Goal: Task Accomplishment & Management: Use online tool/utility

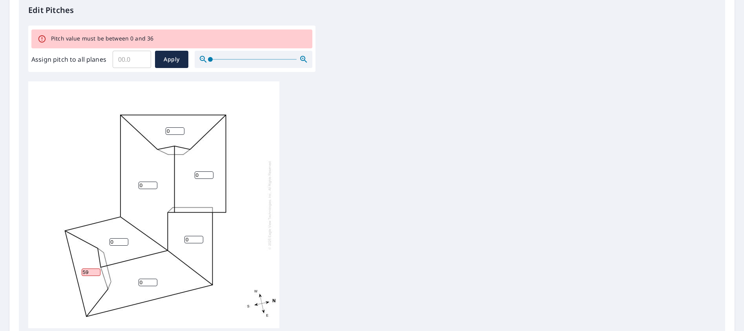
scroll to position [236, 0]
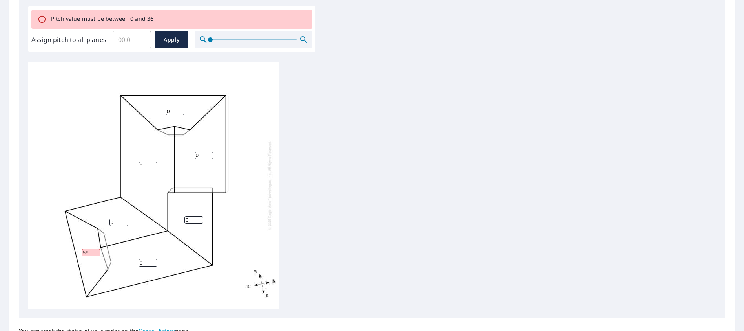
click at [125, 40] on input "Assign pitch to all planes" at bounding box center [132, 40] width 38 height 22
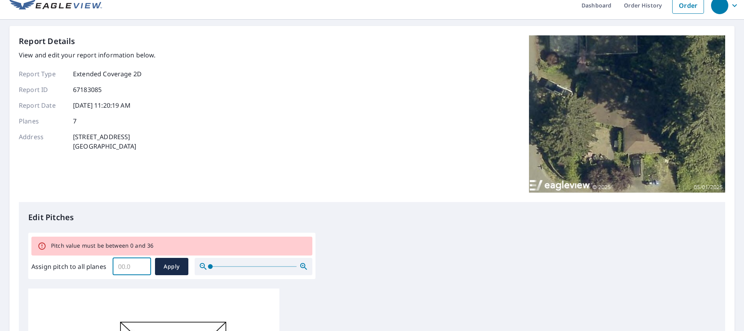
scroll to position [0, 0]
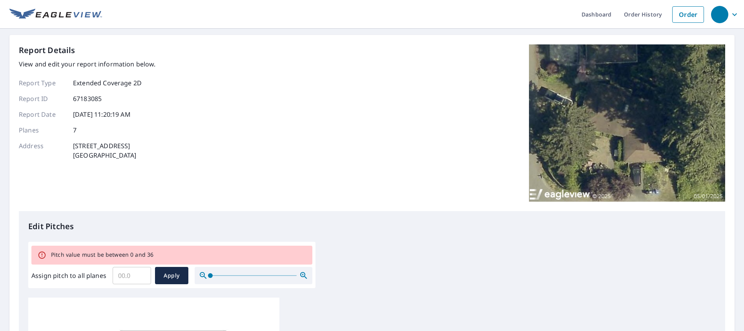
click at [41, 255] on icon at bounding box center [42, 254] width 9 height 9
click at [97, 253] on div "Pitch value must be between 0 and 36" at bounding box center [102, 255] width 102 height 14
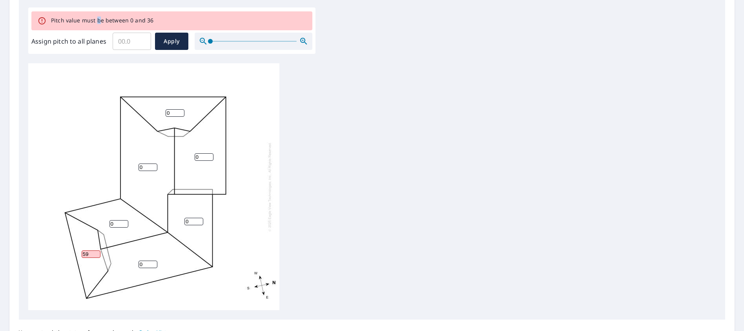
scroll to position [236, 0]
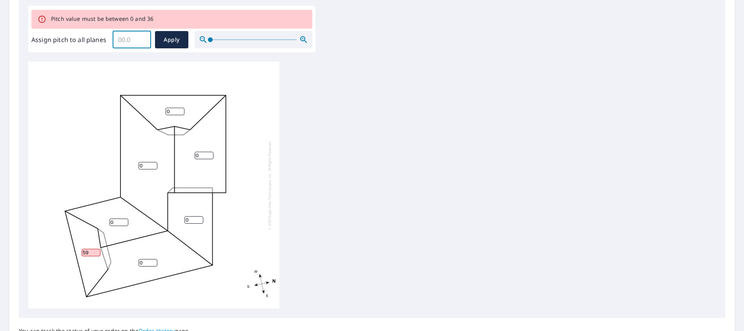
click at [123, 40] on input "Assign pitch to all planes" at bounding box center [132, 40] width 38 height 22
type input "4"
click at [174, 39] on span "Apply" at bounding box center [171, 40] width 21 height 10
type input "4"
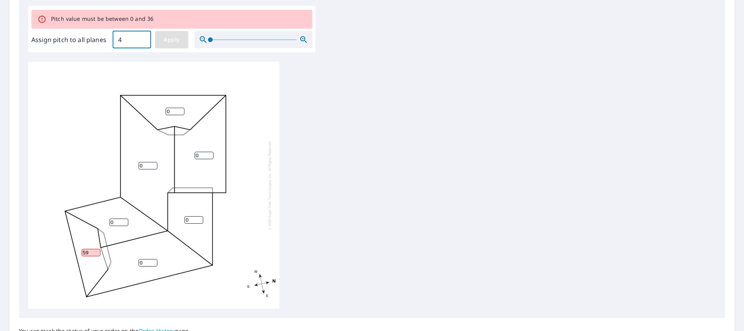
type input "4"
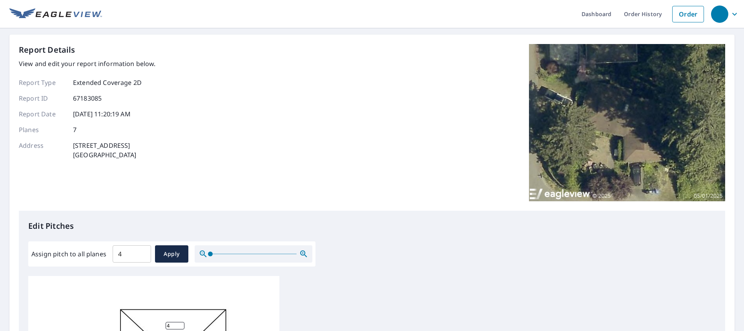
scroll to position [0, 0]
click at [169, 258] on span "Apply" at bounding box center [171, 254] width 21 height 10
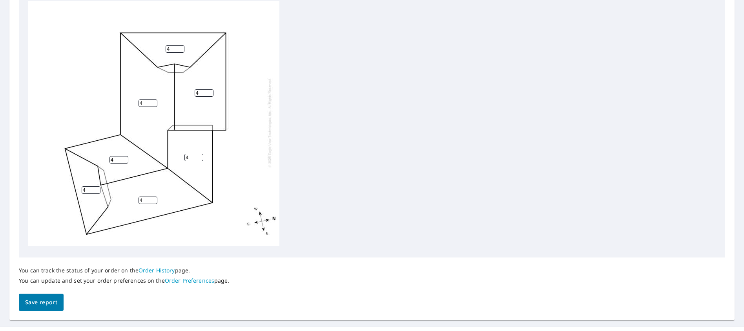
scroll to position [291, 0]
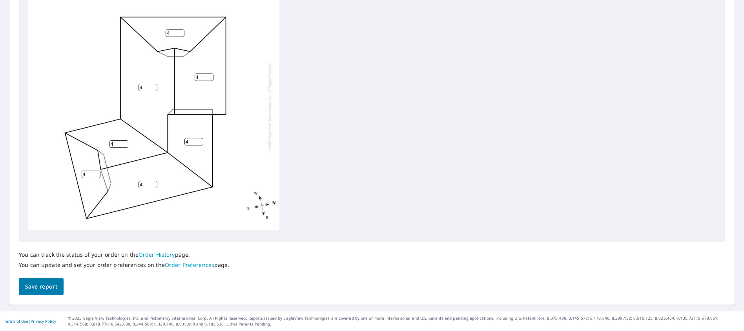
click at [49, 282] on span "Save report" at bounding box center [41, 287] width 32 height 10
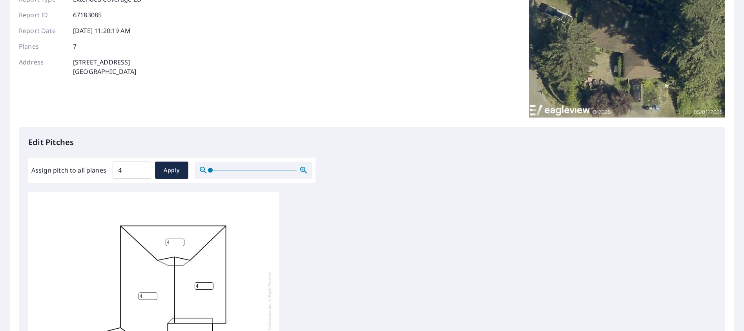
scroll to position [0, 0]
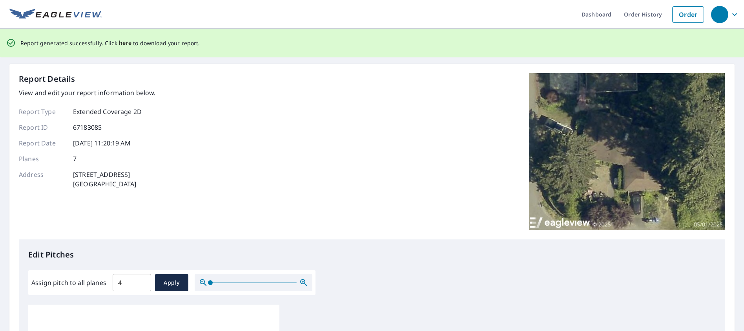
click at [124, 42] on span "here" at bounding box center [125, 43] width 13 height 10
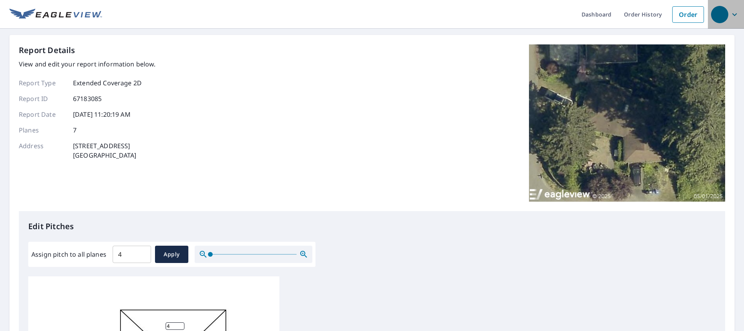
click at [721, 15] on div "button" at bounding box center [719, 14] width 17 height 17
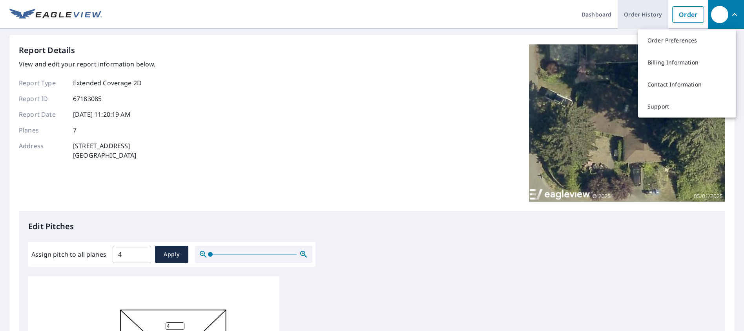
click at [649, 20] on link "Order History" at bounding box center [643, 14] width 51 height 29
